Goal: Register for event/course

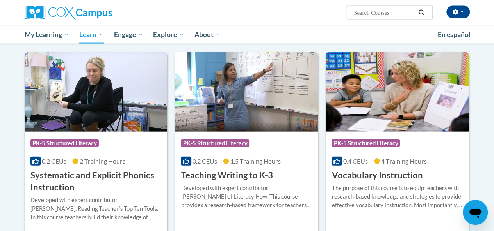
scroll to position [840, 0]
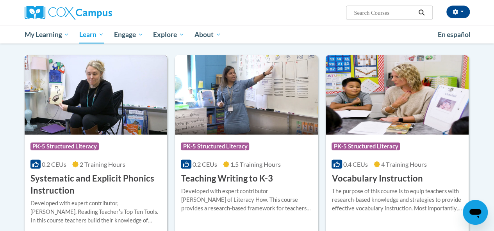
click at [90, 192] on h3 "Systematic and Explicit Phonics Instruction" at bounding box center [95, 185] width 131 height 24
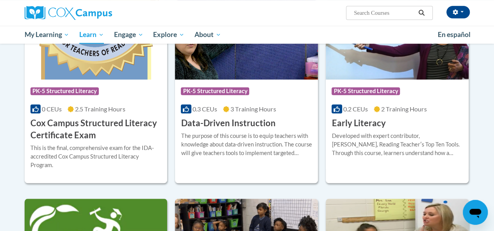
scroll to position [275, 0]
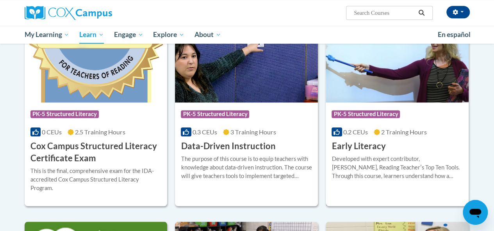
click at [417, 144] on div "Course Category: PK-5 Structured Literacy 0.2 CEUs 2 Training Hours COURSE Earl…" at bounding box center [396, 128] width 143 height 50
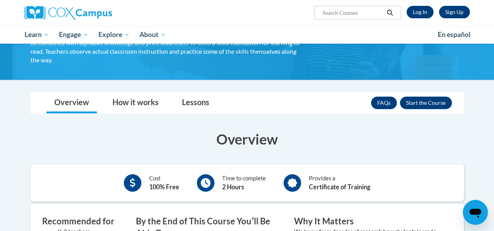
scroll to position [68, 0]
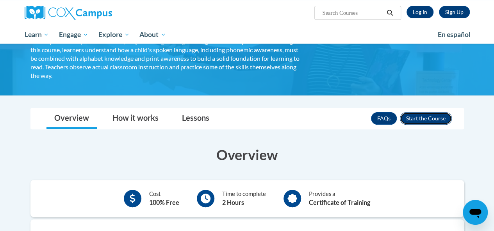
click at [421, 117] on button "Enroll" at bounding box center [426, 118] width 52 height 12
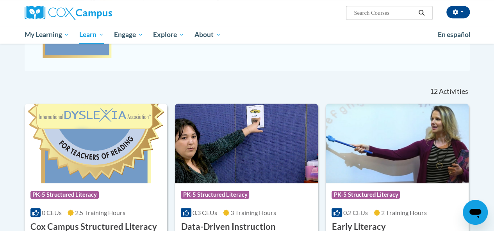
scroll to position [192, 0]
